Goal: Task Accomplishment & Management: Manage account settings

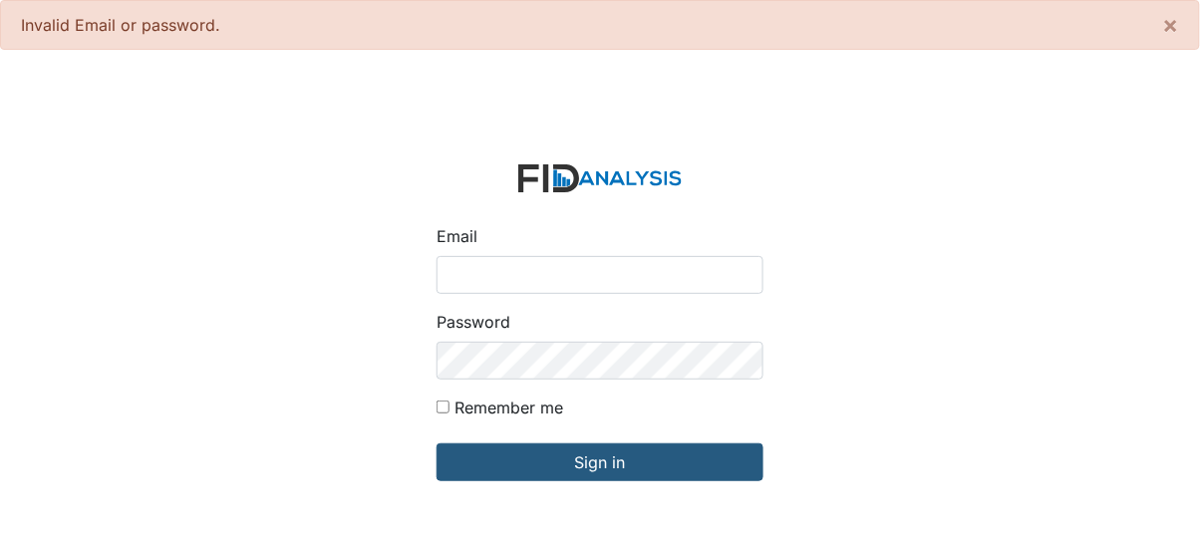
click at [1081, 151] on div "Email Password Remember me Sign in" at bounding box center [600, 335] width 1200 height 538
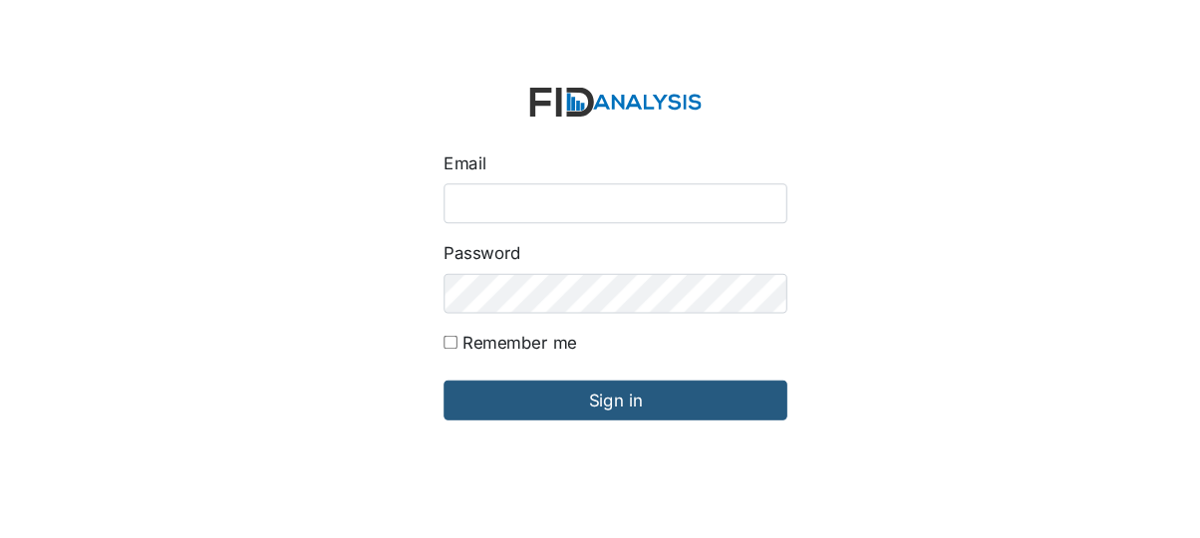
click at [35, 167] on div "Email Password Remember me Sign in" at bounding box center [600, 269] width 1200 height 538
click at [36, 168] on div "Email Password Remember me Sign in" at bounding box center [600, 269] width 1200 height 538
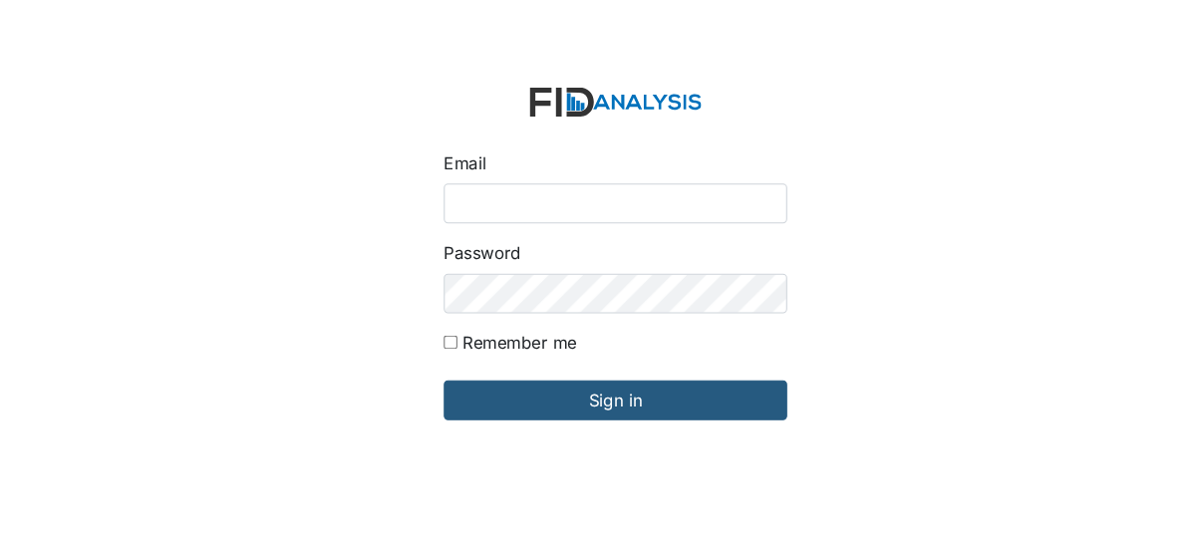
click at [35, 168] on div "Email Password Remember me Sign in" at bounding box center [600, 269] width 1200 height 538
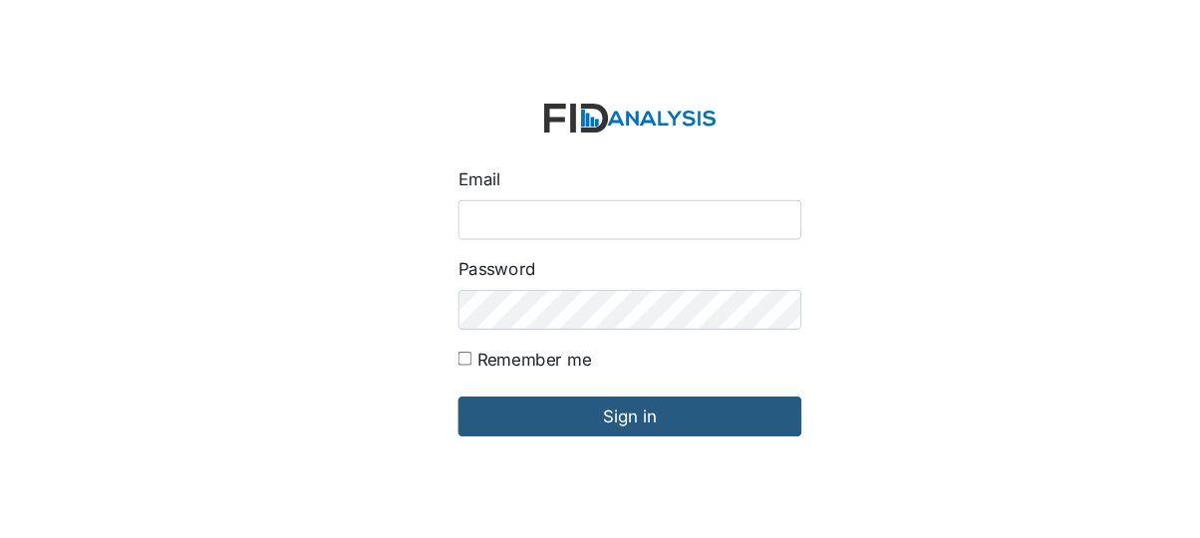
click at [598, 456] on form "Email Password Remember me Sign in" at bounding box center [599, 270] width 359 height 374
click at [602, 456] on form "Email Password Remember me Sign in" at bounding box center [599, 270] width 359 height 374
click at [606, 456] on form "Email Password Remember me Sign in" at bounding box center [599, 270] width 359 height 374
click at [624, 456] on form "Email Password Remember me Sign in" at bounding box center [599, 270] width 359 height 374
click at [606, 456] on form "Email Password Remember me Sign in" at bounding box center [599, 270] width 359 height 374
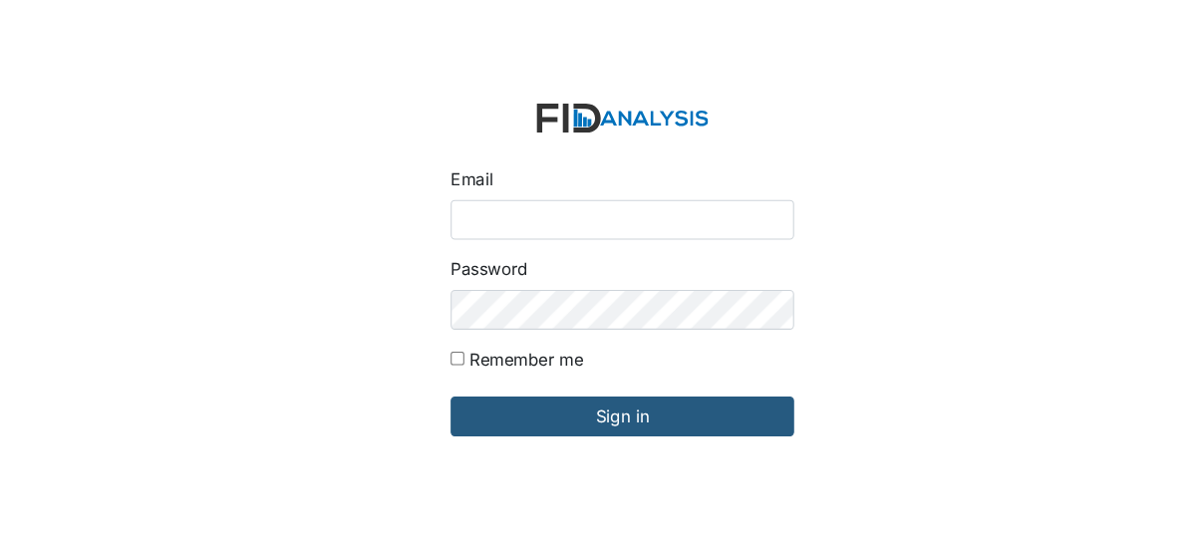
click at [614, 456] on form "Email Password Remember me Sign in" at bounding box center [599, 270] width 359 height 374
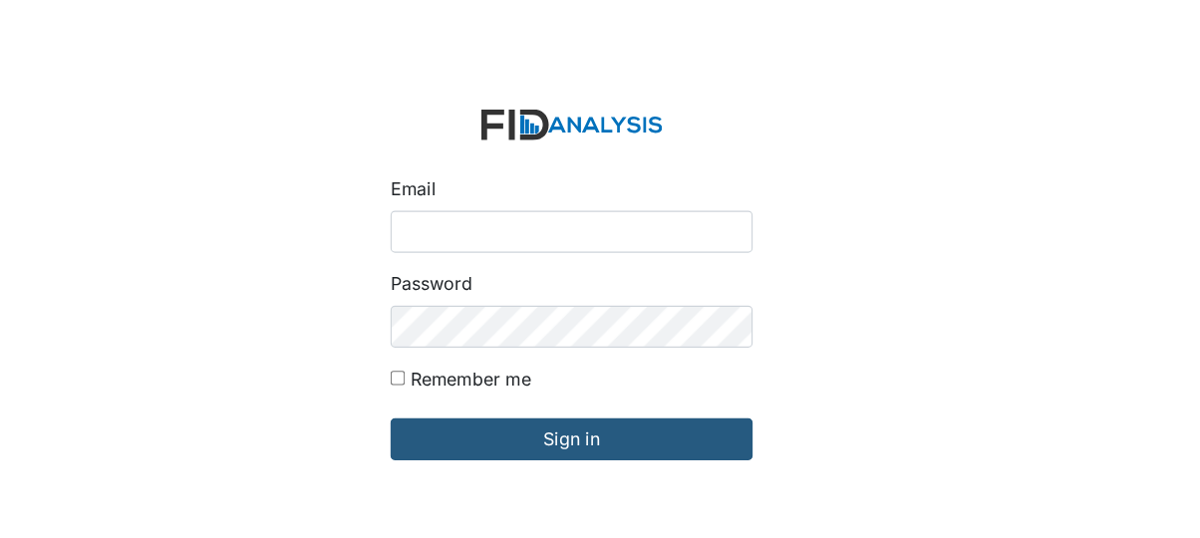
click at [869, 446] on div "Email Password Remember me Sign in" at bounding box center [600, 269] width 1200 height 538
